Goal: Use online tool/utility: Utilize a website feature to perform a specific function

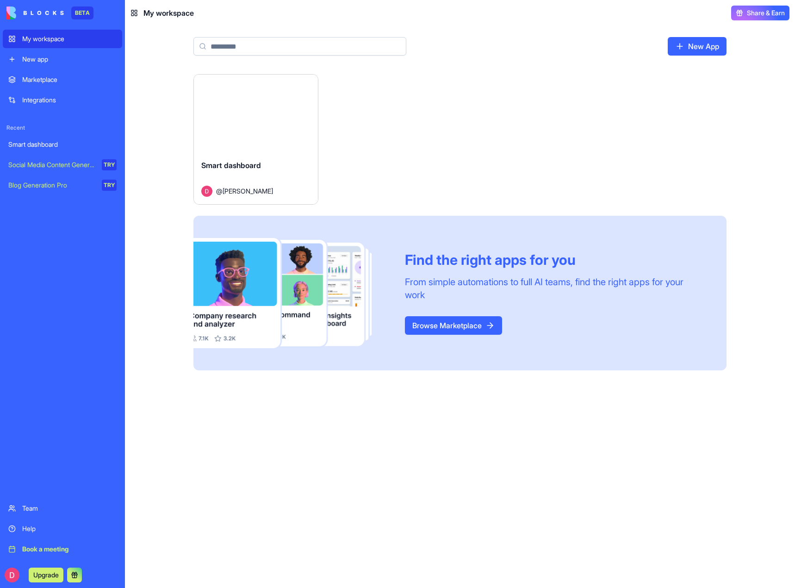
click at [60, 135] on div "Recent Smart dashboard Social Media Content Generator TRY Blog Generation Pro T…" at bounding box center [62, 159] width 119 height 70
click at [60, 144] on div "Smart dashboard" at bounding box center [62, 144] width 108 height 9
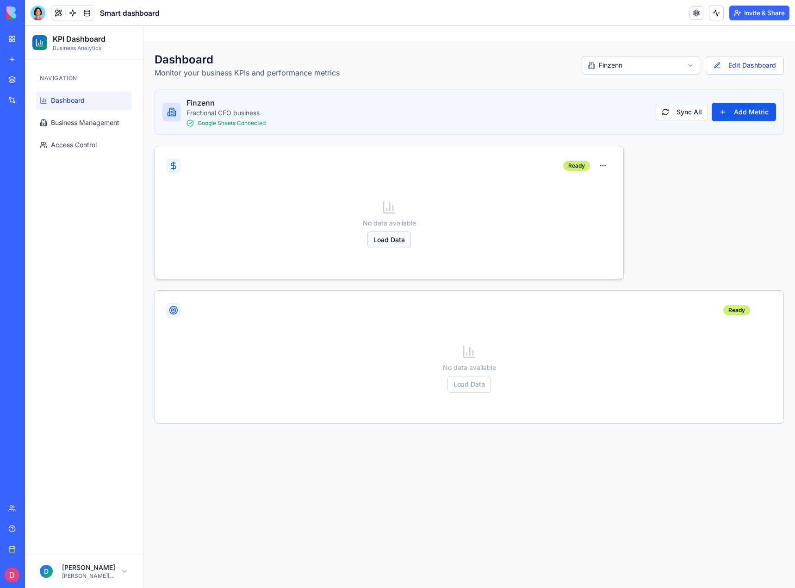
click at [384, 240] on button "Load Data" at bounding box center [388, 239] width 43 height 17
click at [474, 385] on button "Load Data" at bounding box center [468, 384] width 43 height 17
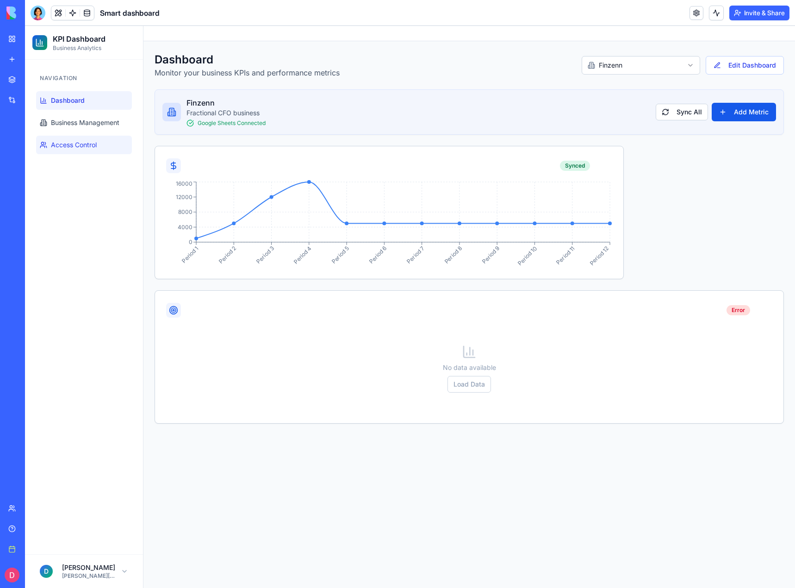
click at [78, 149] on span "Access Control" at bounding box center [74, 144] width 46 height 9
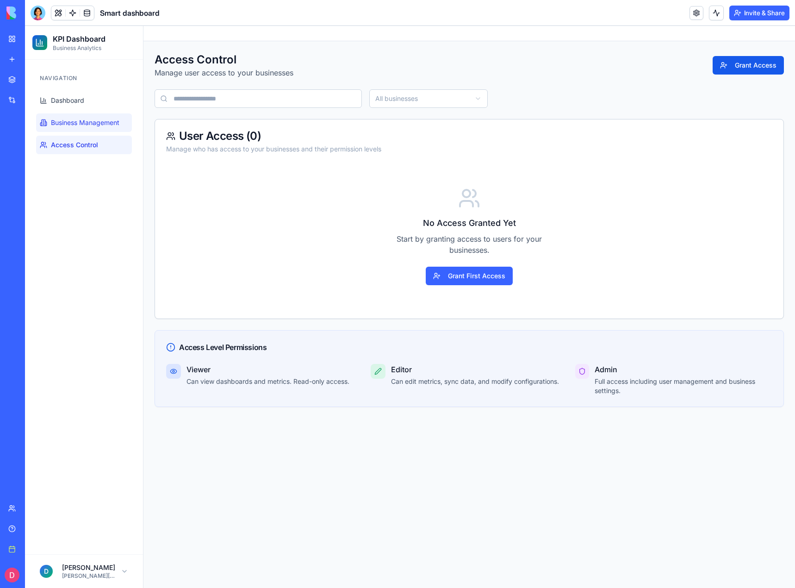
click at [72, 122] on span "Business Management" at bounding box center [85, 122] width 68 height 9
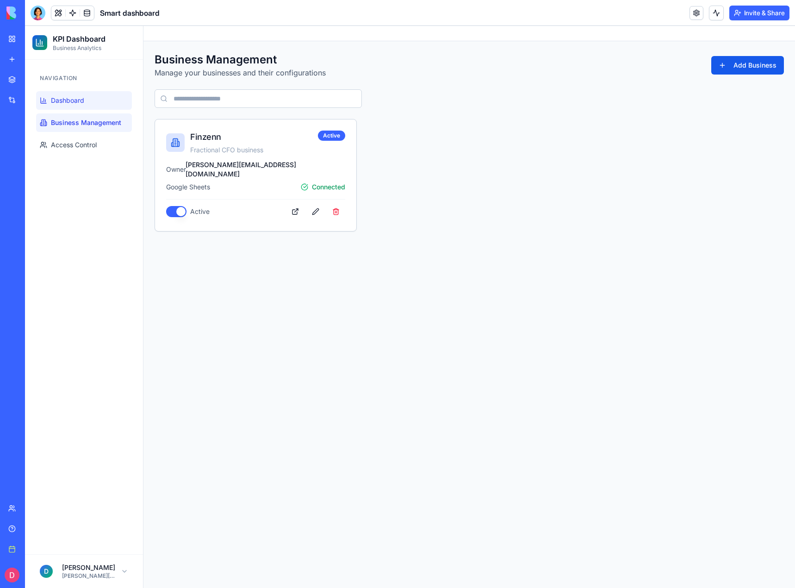
click at [84, 104] on span "Dashboard" at bounding box center [67, 100] width 33 height 9
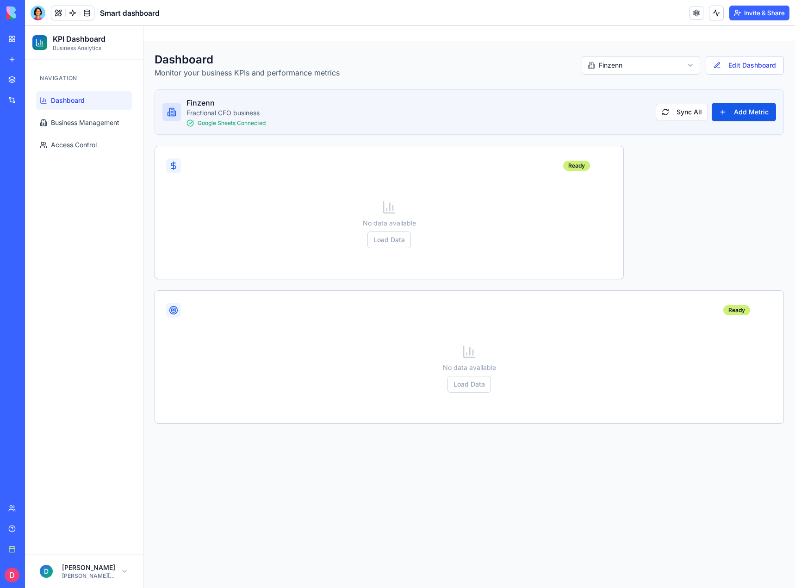
click at [13, 15] on img at bounding box center [34, 12] width 57 height 13
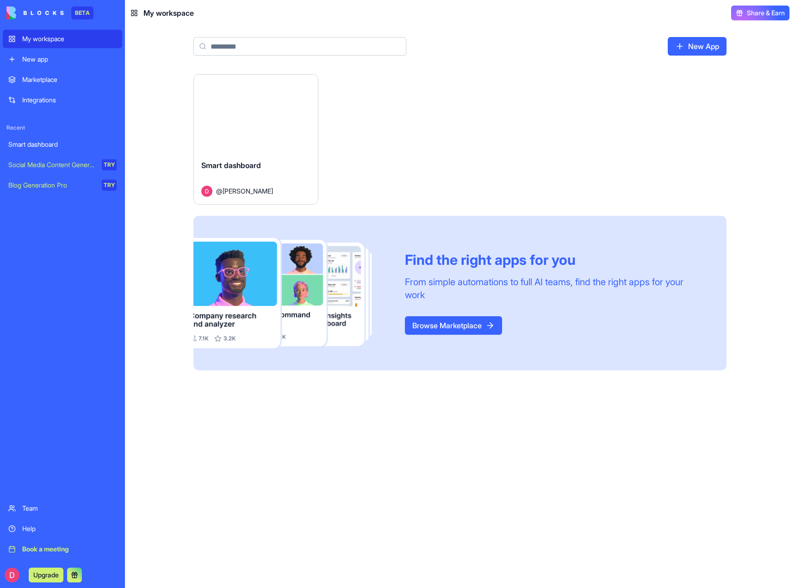
click at [53, 61] on div "New app" at bounding box center [69, 59] width 94 height 9
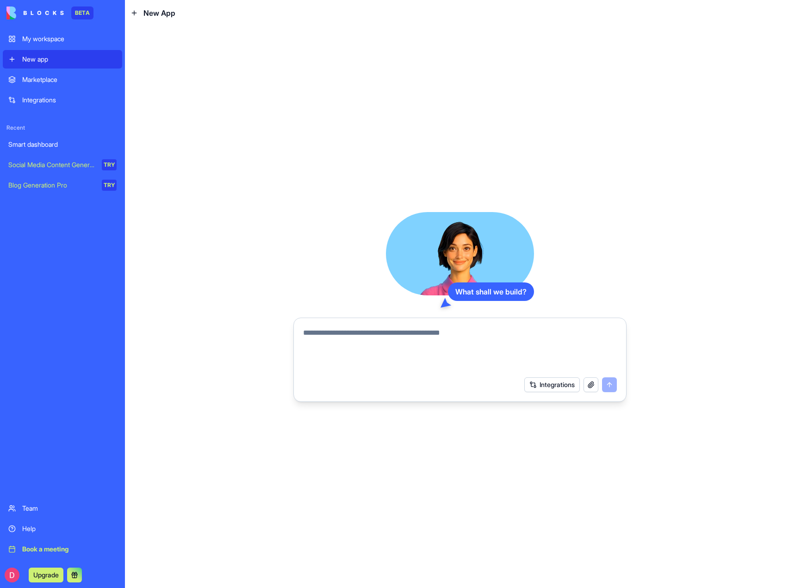
click at [468, 338] on textarea at bounding box center [460, 349] width 314 height 44
click at [53, 166] on div "Social Media Content Generator" at bounding box center [51, 164] width 87 height 9
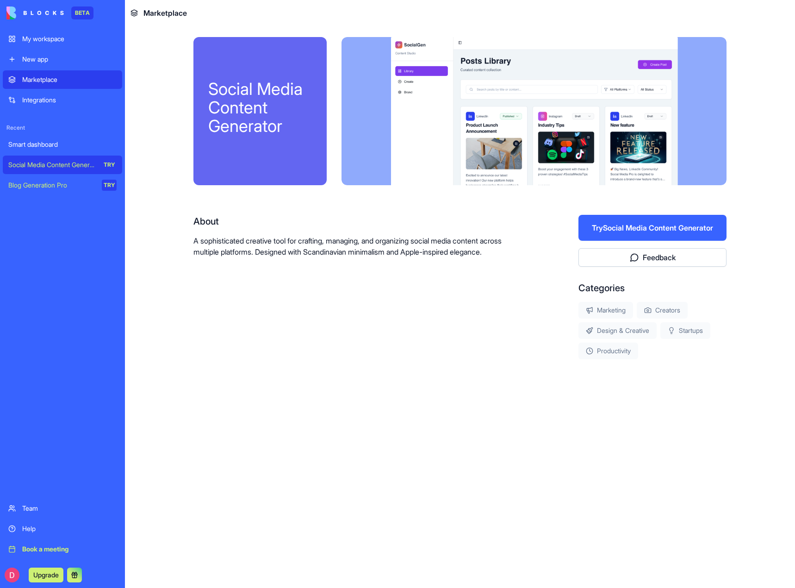
click at [62, 135] on link "Smart dashboard" at bounding box center [62, 144] width 119 height 19
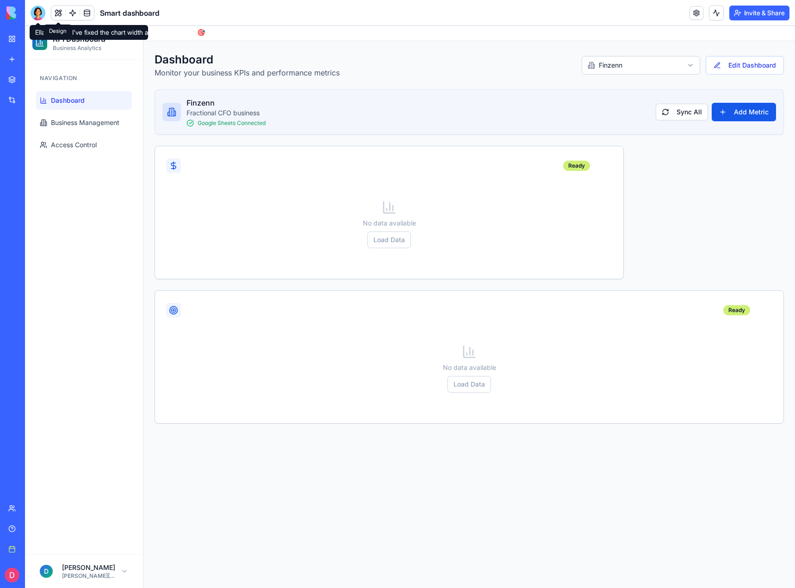
click at [43, 10] on div at bounding box center [38, 13] width 15 height 15
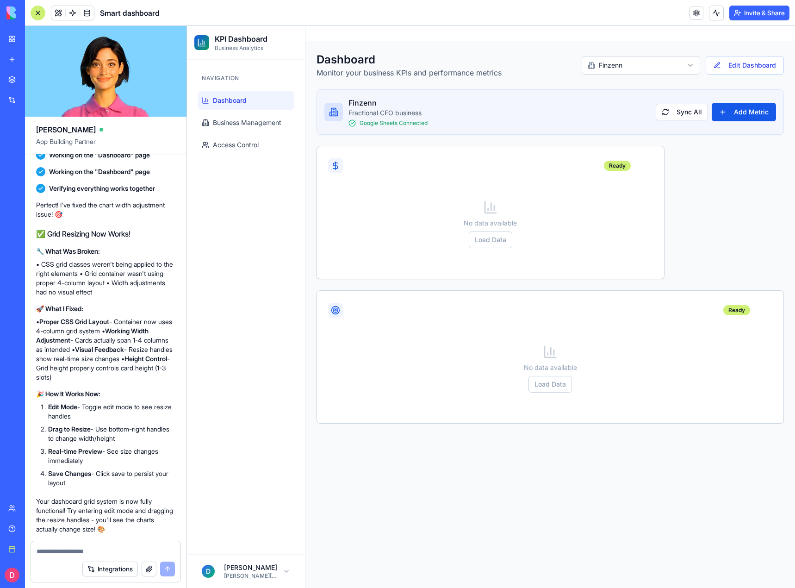
scroll to position [6426, 0]
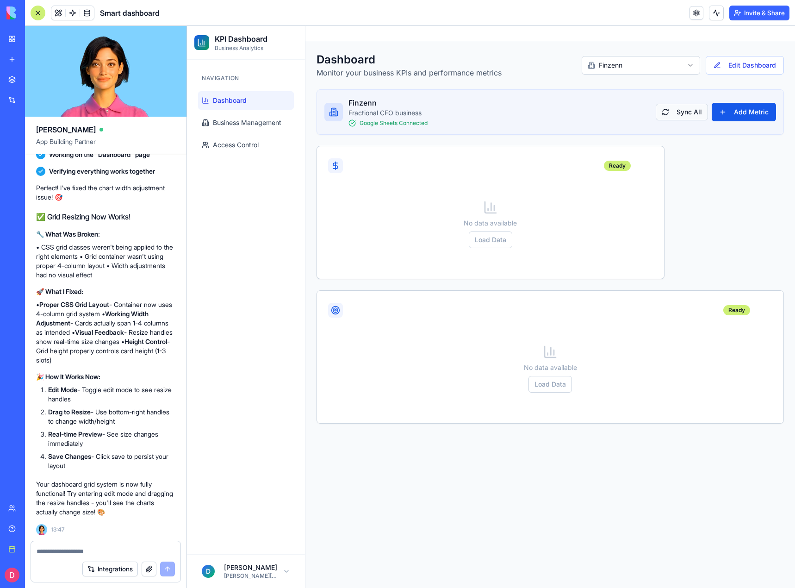
click at [692, 115] on button "Sync All" at bounding box center [682, 112] width 52 height 17
click at [643, 163] on button "button" at bounding box center [643, 165] width 19 height 17
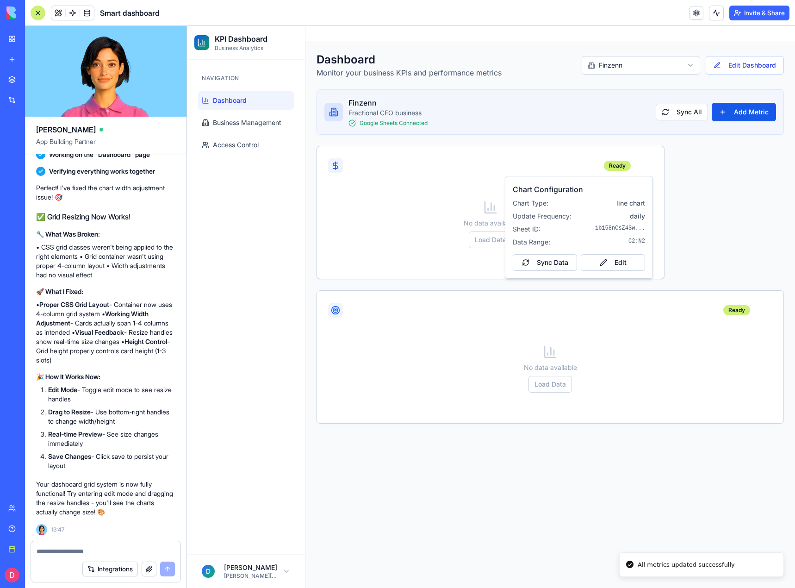
click at [747, 187] on div "Ready No data available Load Data Ready No data available Load Data" at bounding box center [549, 285] width 467 height 278
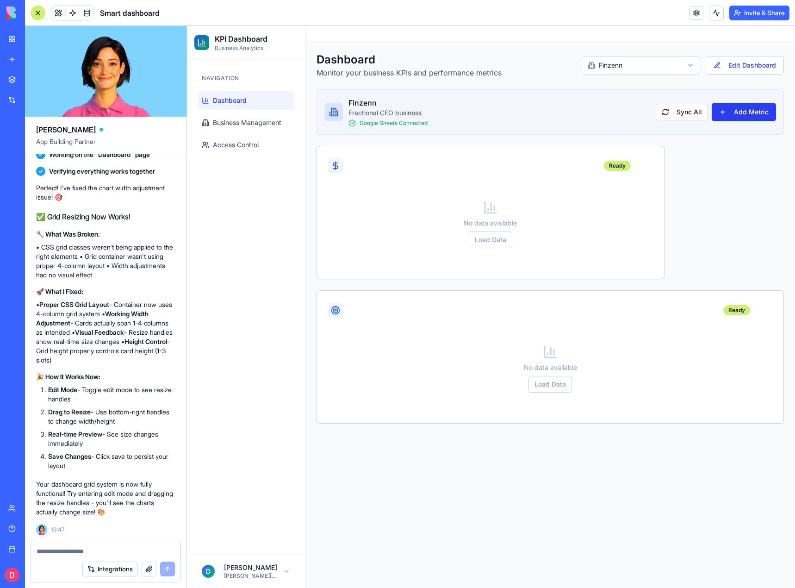
click at [755, 121] on button "Add Metric" at bounding box center [744, 112] width 64 height 19
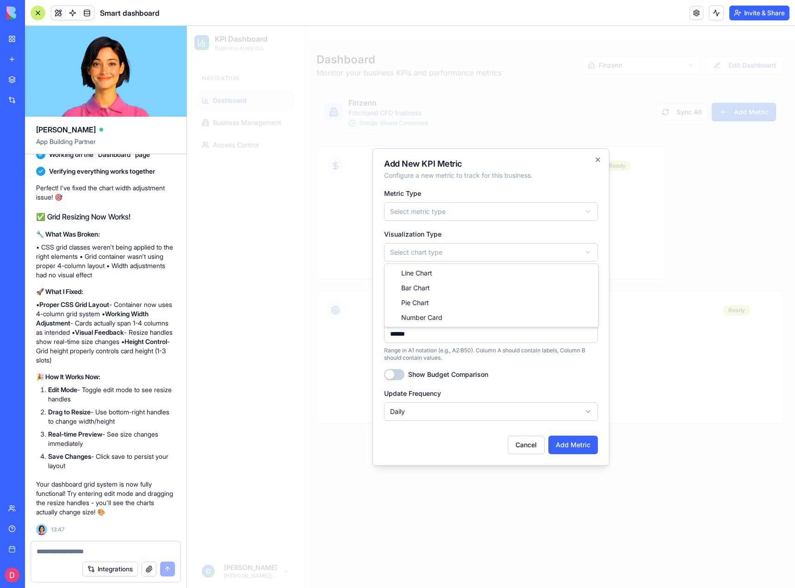
click at [417, 248] on body "**********" at bounding box center [491, 307] width 608 height 562
click at [427, 207] on body "**********" at bounding box center [491, 307] width 608 height 562
click at [469, 204] on body "**********" at bounding box center [491, 307] width 608 height 562
select select "******"
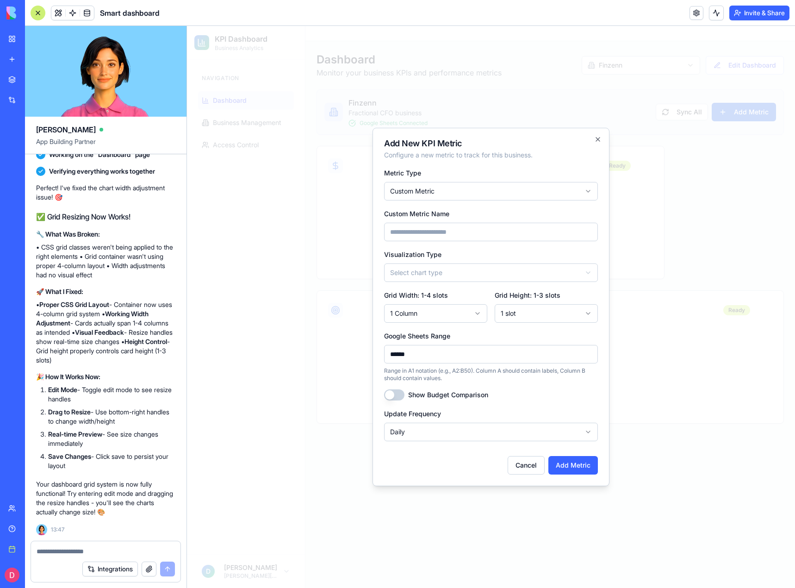
click at [441, 230] on input "Custom Metric Name" at bounding box center [491, 232] width 214 height 19
click at [447, 276] on body "**********" at bounding box center [491, 307] width 608 height 562
click at [497, 382] on body "**********" at bounding box center [491, 307] width 608 height 562
click at [397, 397] on button "Show Budget Comparison" at bounding box center [394, 394] width 20 height 11
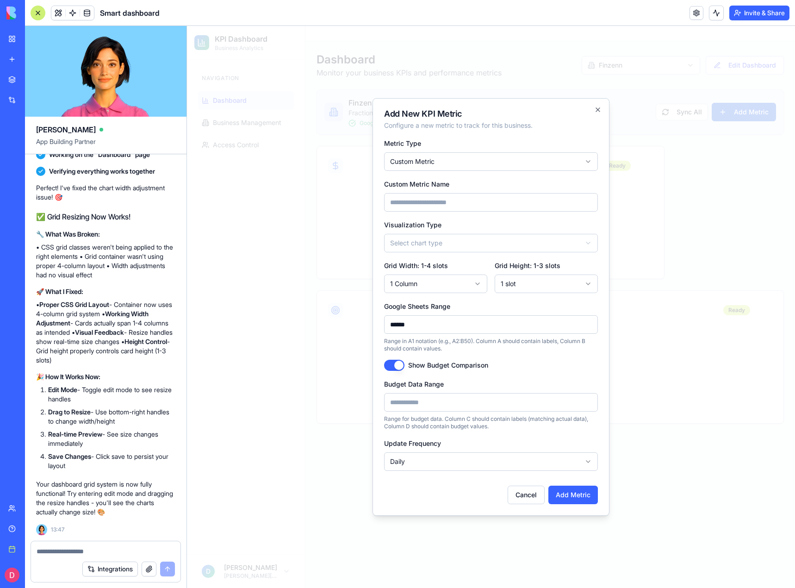
click at [397, 368] on button "Show Budget Comparison" at bounding box center [394, 365] width 20 height 11
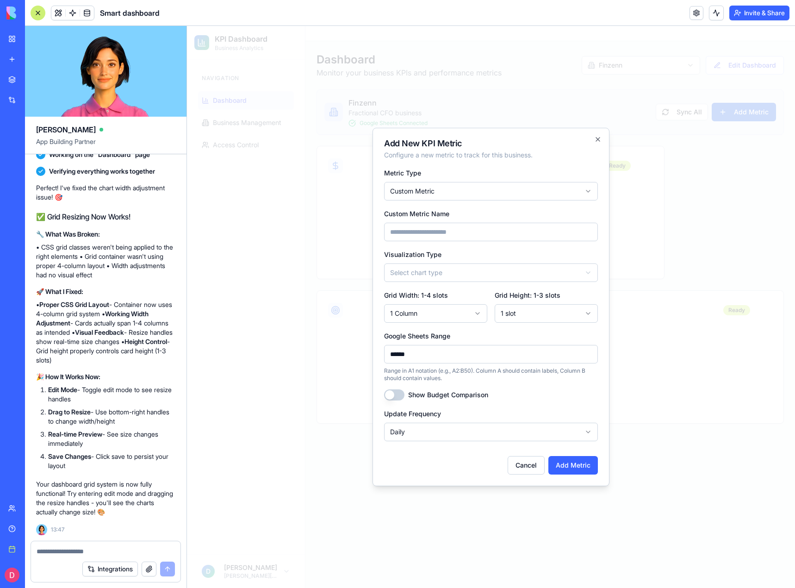
scroll to position [6515, 0]
click at [596, 138] on icon "button" at bounding box center [598, 139] width 4 height 4
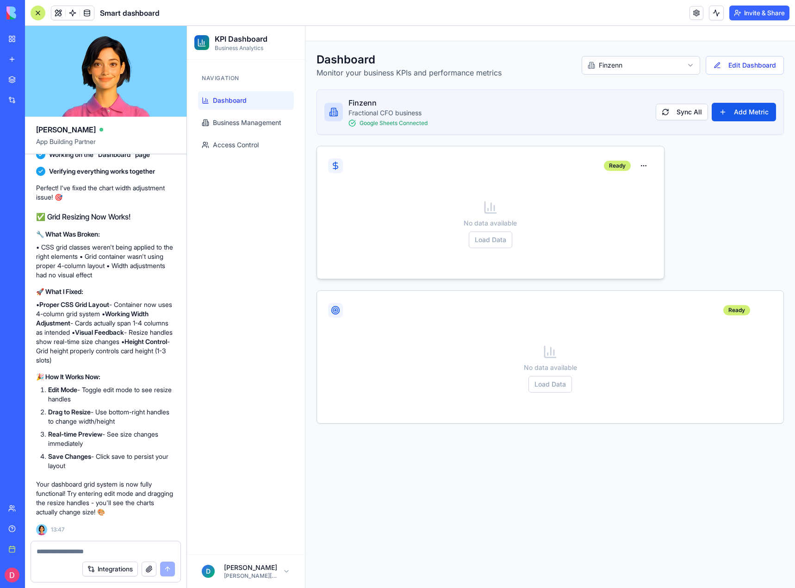
click at [485, 252] on div "No data available Load Data" at bounding box center [490, 224] width 325 height 89
click at [484, 244] on button "Load Data" at bounding box center [490, 239] width 43 height 17
